Goal: Book appointment/travel/reservation

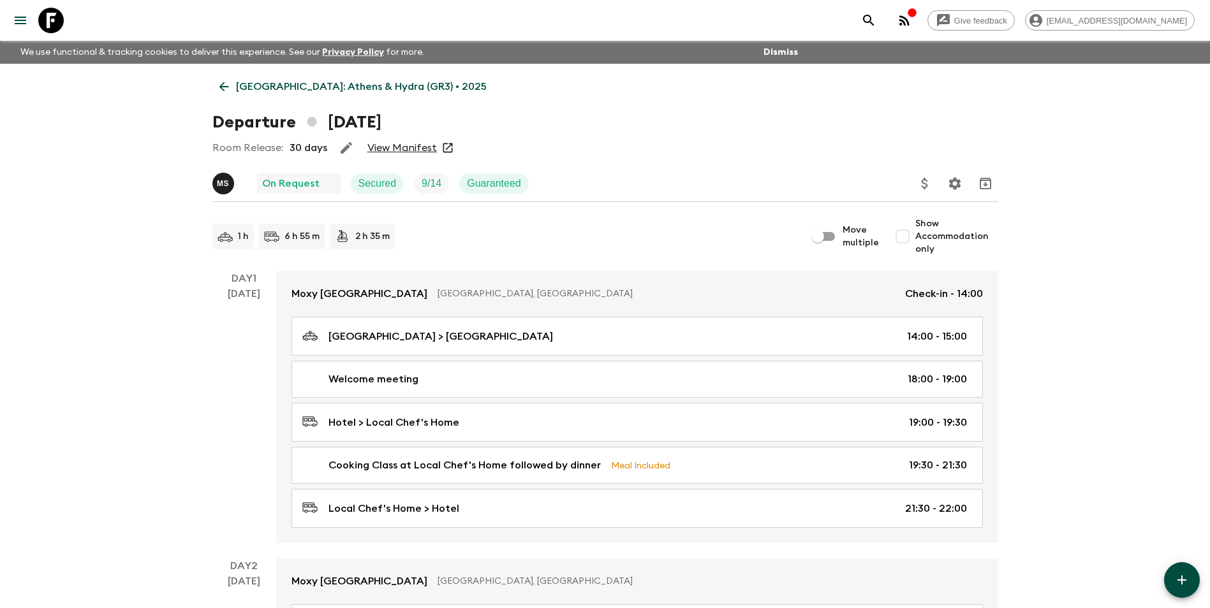
click at [268, 82] on p "[GEOGRAPHIC_DATA]: Athens & Hydra (GR3) • 2025" at bounding box center [361, 86] width 251 height 15
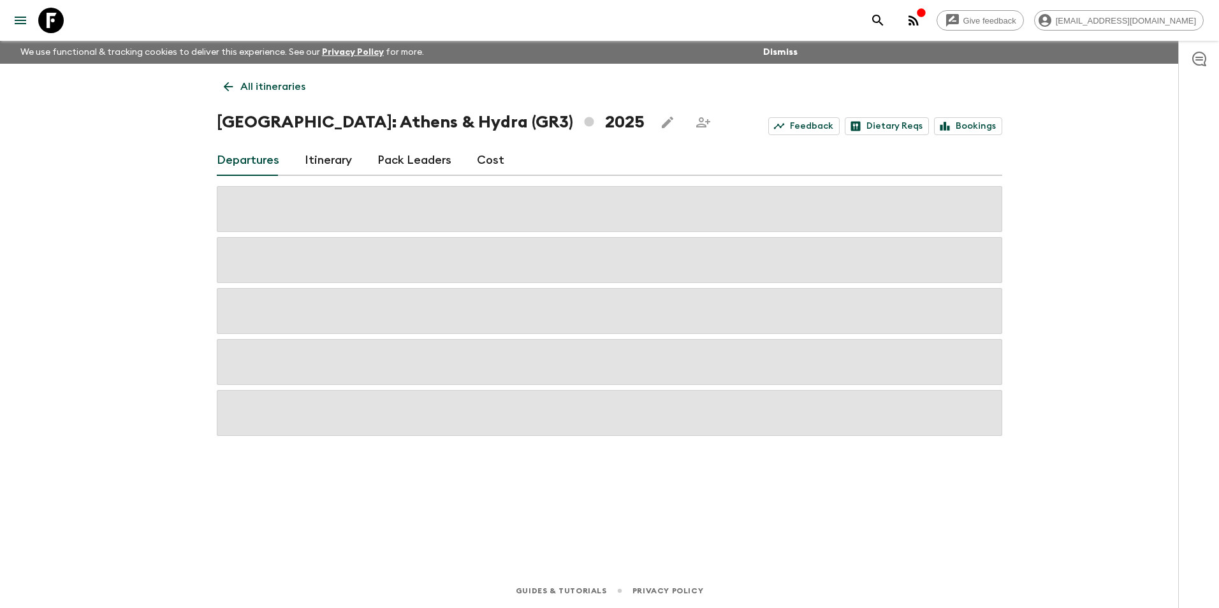
click at [247, 87] on p "All itineraries" at bounding box center [272, 86] width 65 height 15
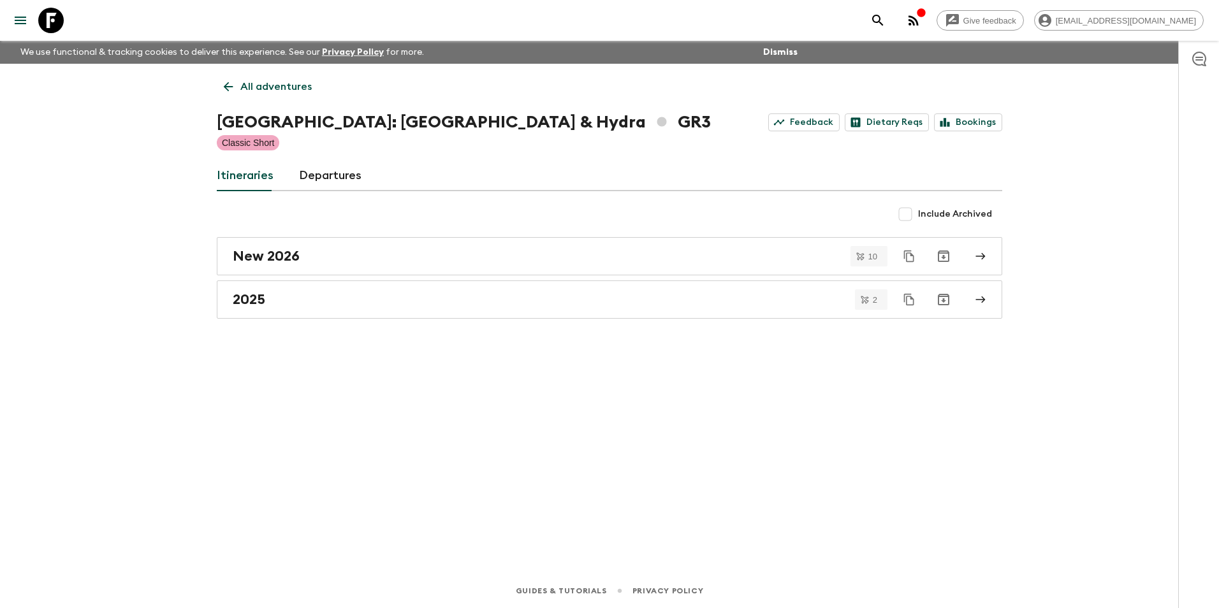
click at [247, 87] on p "All adventures" at bounding box center [275, 86] width 71 height 15
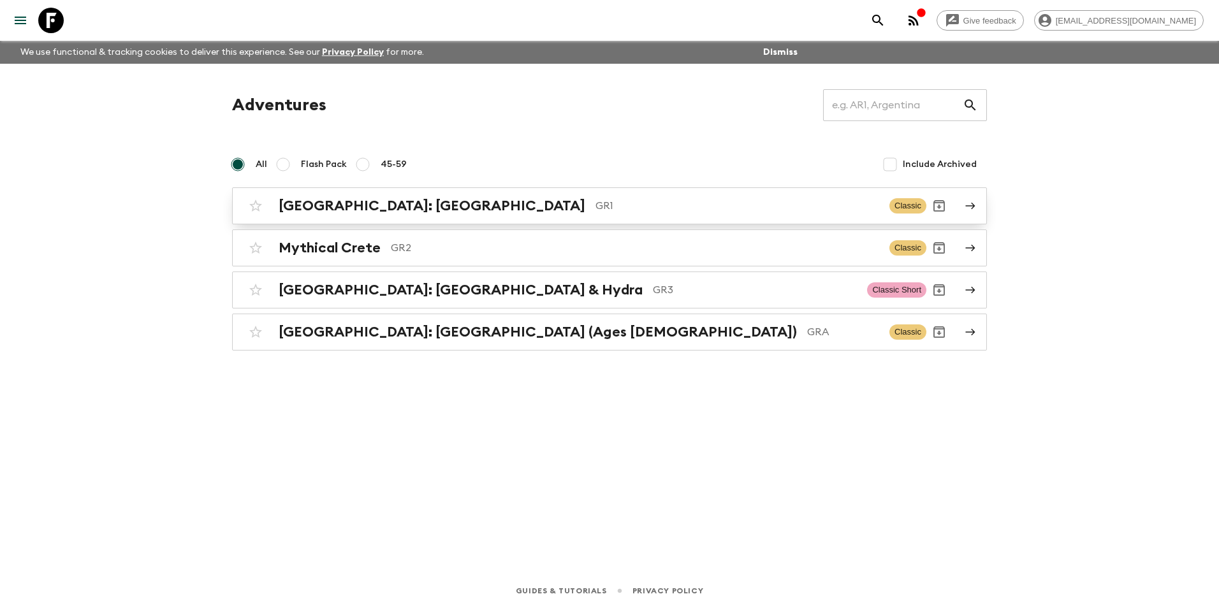
click at [375, 217] on div "[GEOGRAPHIC_DATA]: [GEOGRAPHIC_DATA] & the Islands GR1 Classic" at bounding box center [585, 206] width 684 height 26
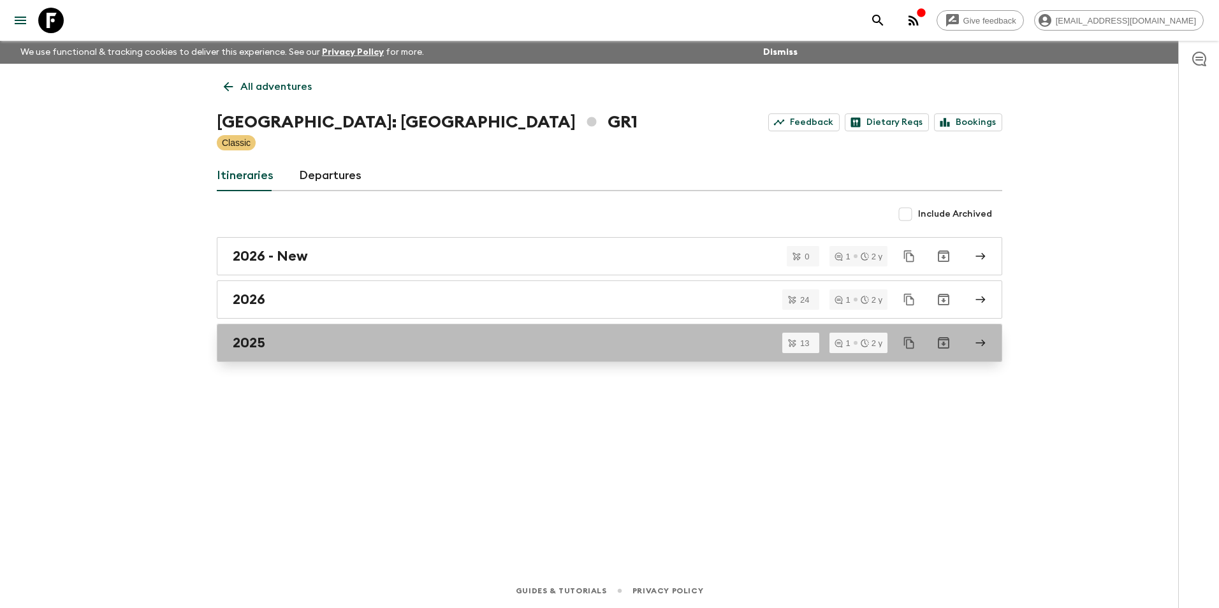
click at [267, 342] on div "2025" at bounding box center [598, 343] width 730 height 17
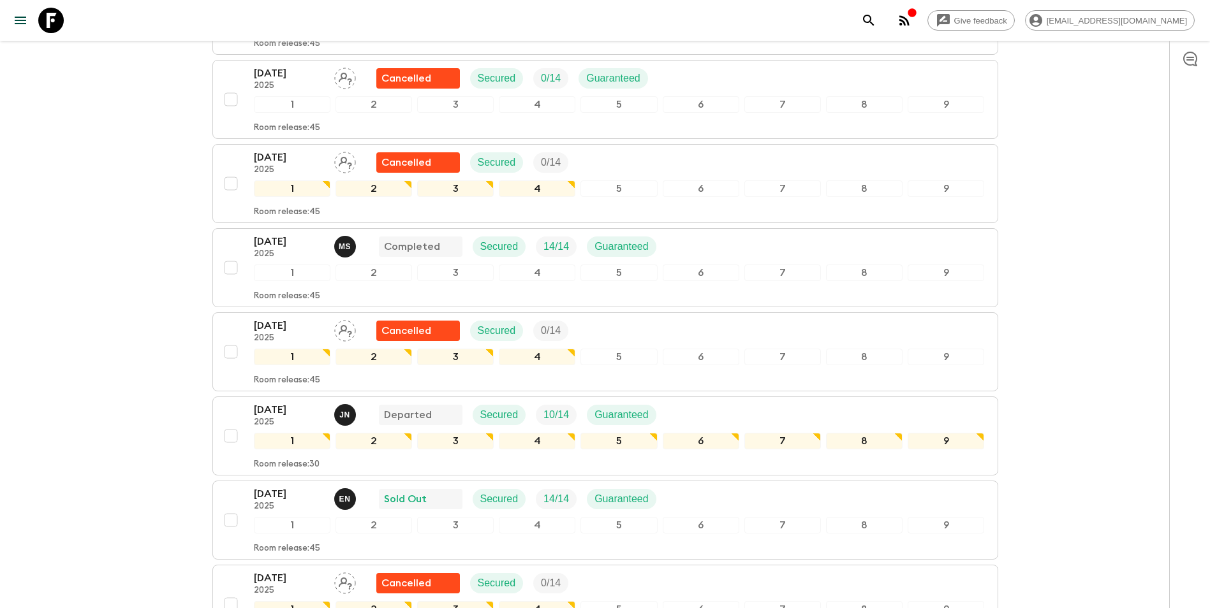
scroll to position [869, 0]
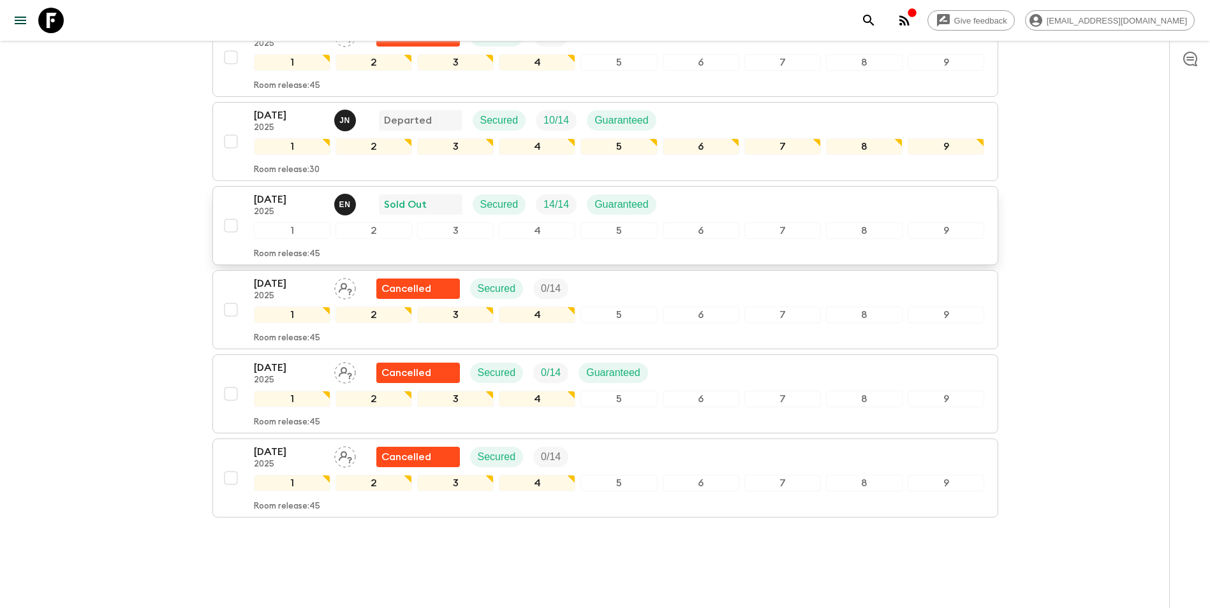
click at [298, 192] on p "[DATE]" at bounding box center [289, 199] width 70 height 15
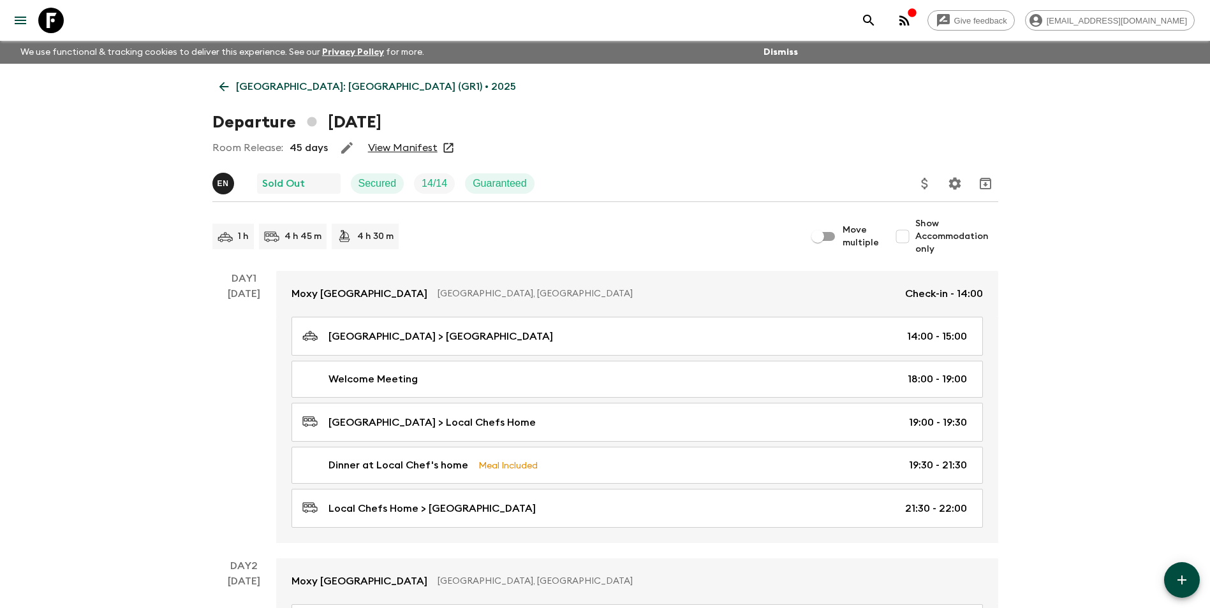
click at [242, 81] on p "[GEOGRAPHIC_DATA]: [GEOGRAPHIC_DATA] (GR1) • 2025" at bounding box center [376, 86] width 280 height 15
